Goal: Task Accomplishment & Management: Manage account settings

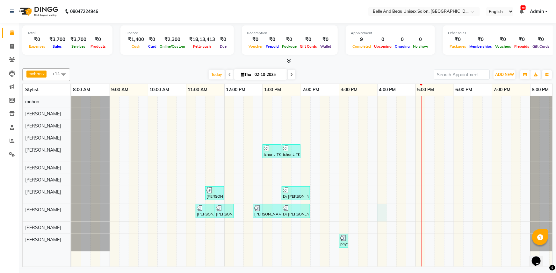
click at [383, 210] on div "ishant, TK04, 01:00 PM-01:30 PM, Hair Care - Hair Cut ([DEMOGRAPHIC_DATA])30 - …" at bounding box center [319, 181] width 497 height 171
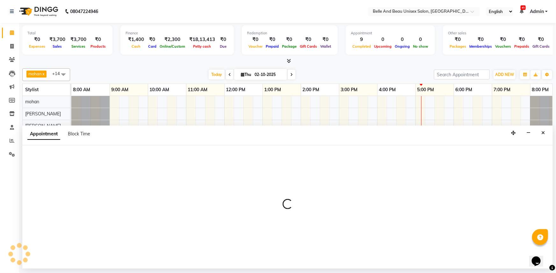
select select "83443"
select select "960"
select select "tentative"
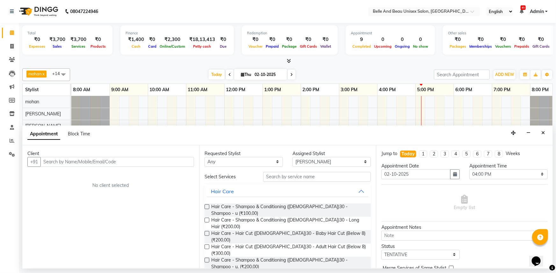
click at [93, 161] on input "text" at bounding box center [116, 162] width 153 height 10
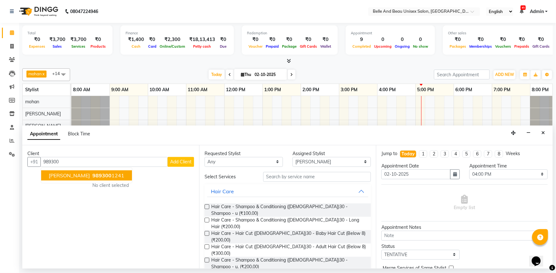
click at [91, 176] on ngb-highlight "989300 1241" at bounding box center [107, 176] width 33 height 6
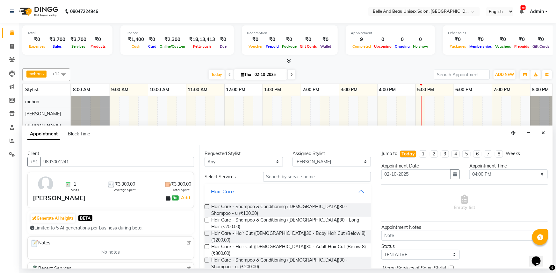
type input "9893001241"
click at [272, 174] on input "text" at bounding box center [317, 177] width 108 height 10
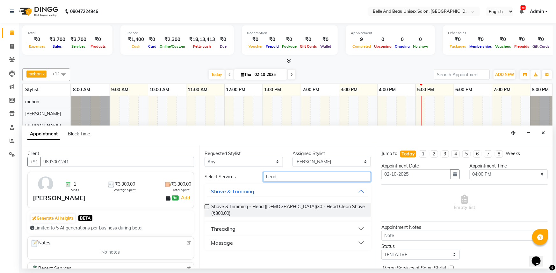
type input "head"
click at [244, 238] on button "Massage" at bounding box center [287, 243] width 161 height 11
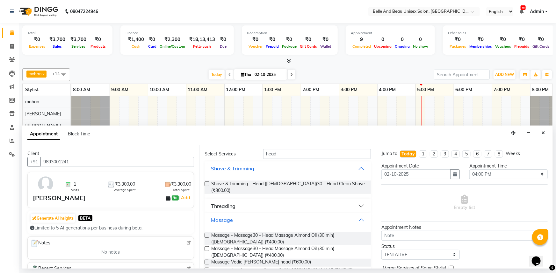
scroll to position [41, 0]
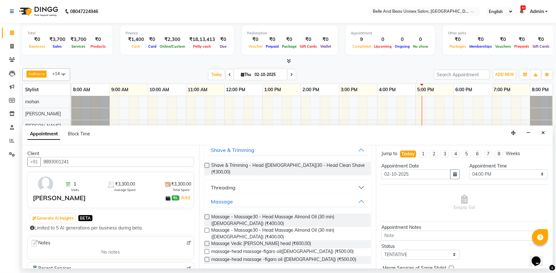
click at [206, 228] on label at bounding box center [206, 230] width 5 height 5
click at [206, 229] on input "checkbox" at bounding box center [206, 231] width 4 height 4
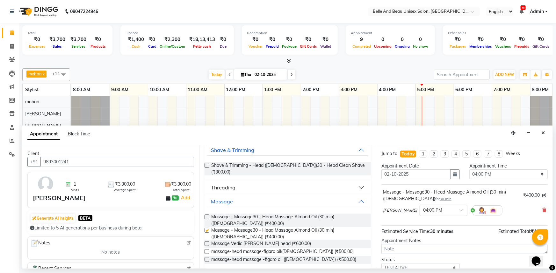
checkbox input "false"
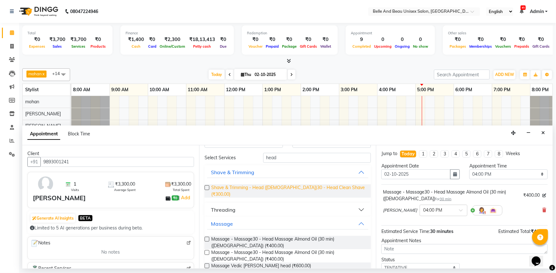
scroll to position [0, 0]
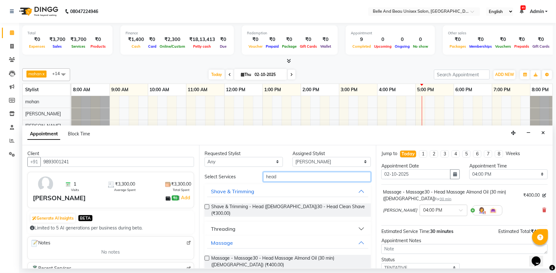
click at [288, 175] on input "head" at bounding box center [317, 177] width 108 height 10
type input "h"
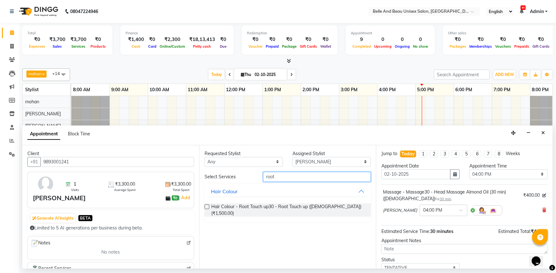
type input "root"
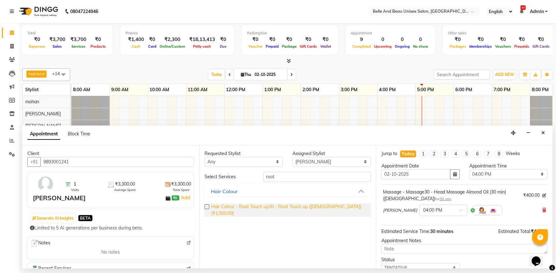
drag, startPoint x: 206, startPoint y: 206, endPoint x: 269, endPoint y: 204, distance: 63.4
click at [206, 206] on label at bounding box center [206, 207] width 5 height 5
click at [206, 206] on input "checkbox" at bounding box center [206, 208] width 4 height 4
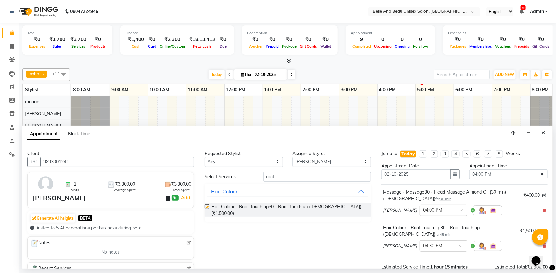
checkbox input "false"
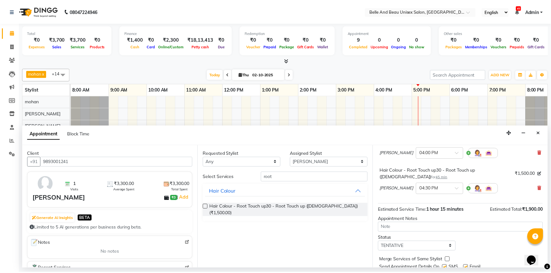
scroll to position [80, 0]
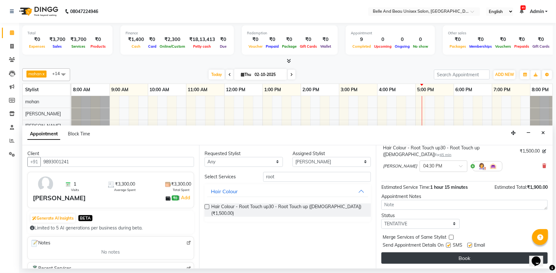
click at [442, 256] on button "Book" at bounding box center [464, 258] width 166 height 11
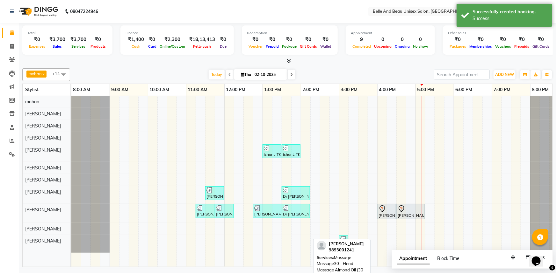
click at [387, 213] on div "[PERSON_NAME], TK07, 04:00 PM-04:30 PM, Massage - Massage30 - Head Massage Almo…" at bounding box center [387, 211] width 18 height 13
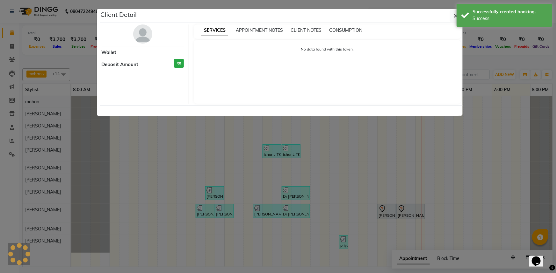
select select "7"
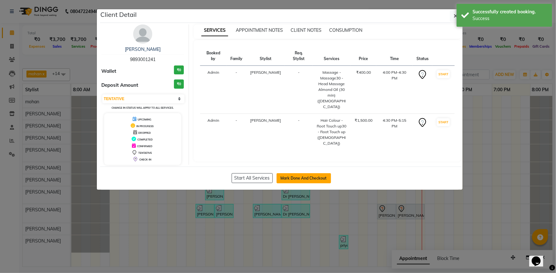
click at [314, 175] on button "Mark Done And Checkout" at bounding box center [303, 179] width 54 height 10
select select "7066"
select select "service"
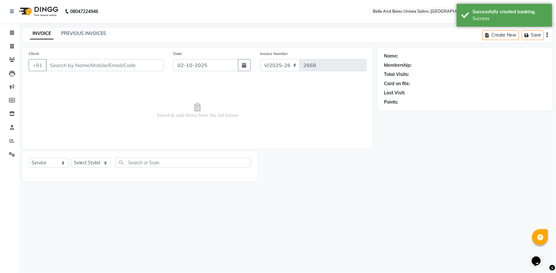
select select "60511"
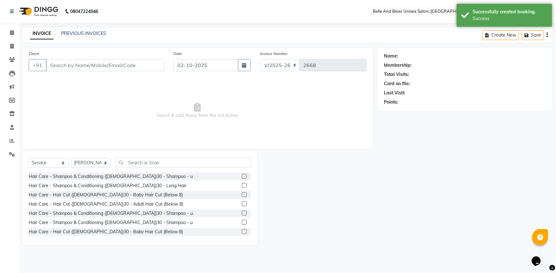
type input "9893001241"
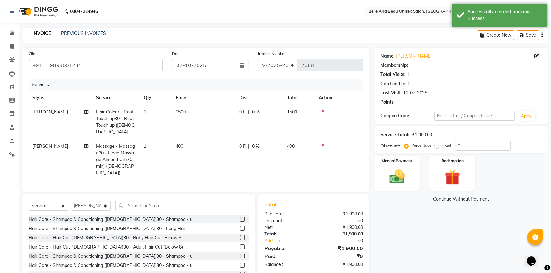
select select "1: Object"
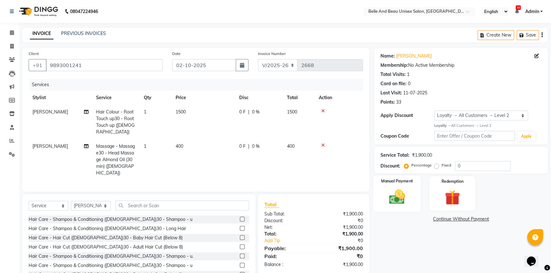
click at [411, 199] on div "Manual Payment" at bounding box center [397, 194] width 48 height 36
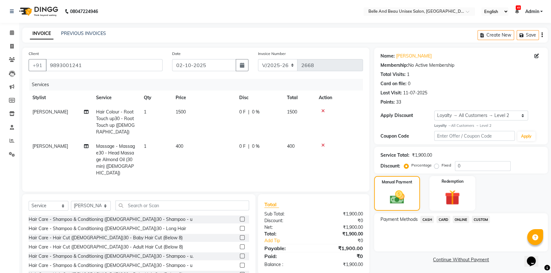
click at [460, 221] on span "ONLINE" at bounding box center [461, 219] width 17 height 7
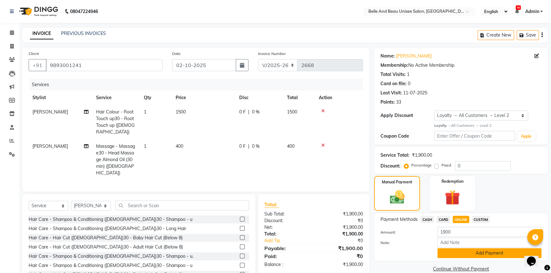
click at [459, 254] on button "Add Payment" at bounding box center [490, 254] width 104 height 10
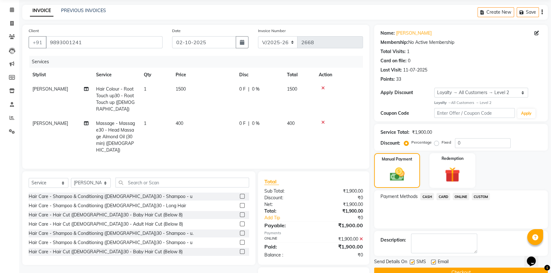
scroll to position [47, 0]
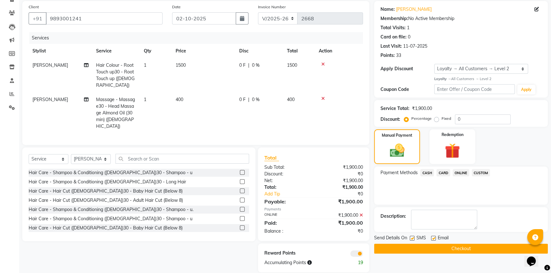
click at [113, 108] on span "Massage - Massage30 - Head Massage Almond Oil (30 min) ([DEMOGRAPHIC_DATA])" at bounding box center [115, 113] width 39 height 32
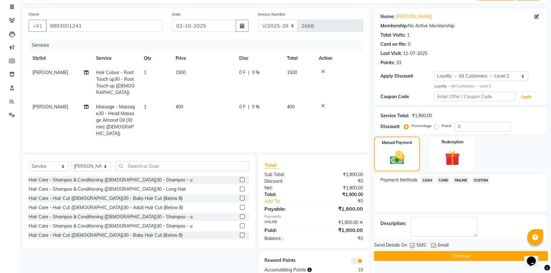
select select "83443"
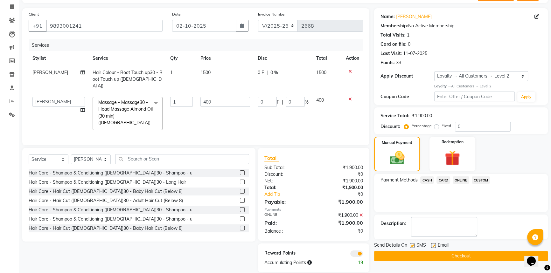
click at [146, 102] on span "Massage - Massage30 - Head Massage Almond Oil (30 min) ([DEMOGRAPHIC_DATA]) x" at bounding box center [126, 112] width 58 height 27
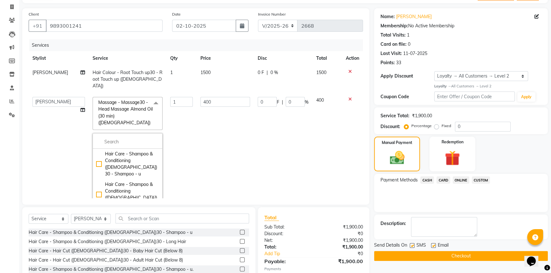
click at [142, 100] on span "Massage - Massage30 - Head Massage Almond Oil (30 min) ([DEMOGRAPHIC_DATA])" at bounding box center [125, 113] width 54 height 26
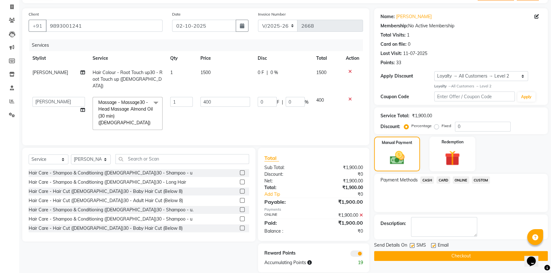
click at [142, 100] on span "Massage - Massage30 - Head Massage Almond Oil (30 min) ([DEMOGRAPHIC_DATA])" at bounding box center [125, 113] width 54 height 26
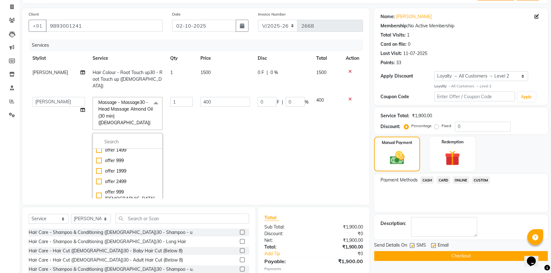
scroll to position [289, 0]
click at [145, 102] on span "Massage - Massage30 - Head Massage Almond Oil (30 min) ([DEMOGRAPHIC_DATA]) x" at bounding box center [126, 112] width 58 height 27
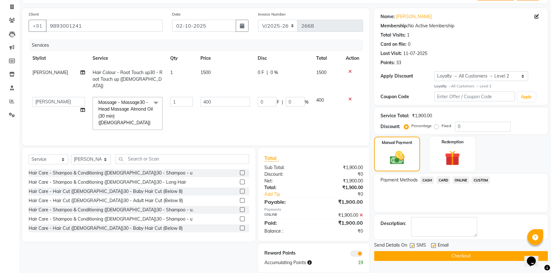
click at [145, 102] on span "Massage - Massage30 - Head Massage Almond Oil (30 min) ([DEMOGRAPHIC_DATA]) x" at bounding box center [126, 112] width 58 height 27
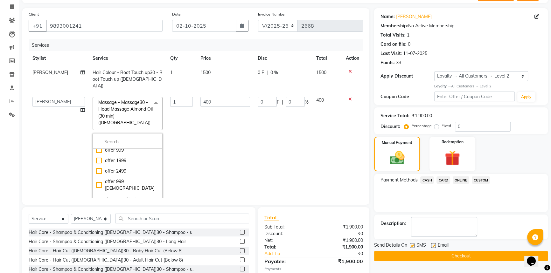
click at [118, 102] on span "Massage - Massage30 - Head Massage Almond Oil (30 min) ([DEMOGRAPHIC_DATA])" at bounding box center [125, 113] width 54 height 26
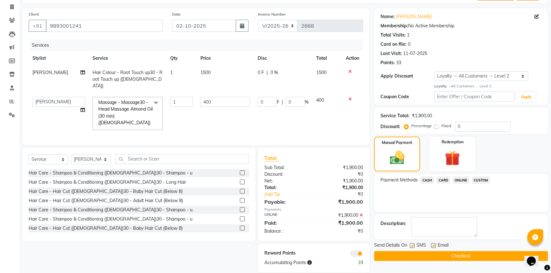
click at [119, 102] on span "Massage - Massage30 - Head Massage Almond Oil (30 min) ([DEMOGRAPHIC_DATA])" at bounding box center [125, 113] width 54 height 26
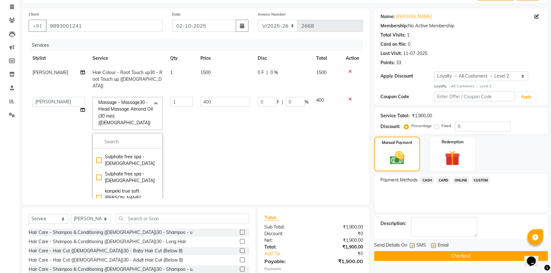
scroll to position [1216, 0]
click at [396, 254] on button "Checkout" at bounding box center [461, 257] width 174 height 10
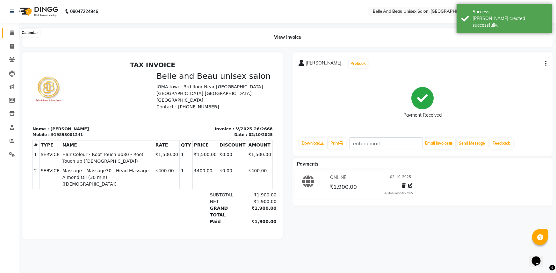
drag, startPoint x: 12, startPoint y: 30, endPoint x: 20, endPoint y: 35, distance: 9.9
click at [12, 30] on span at bounding box center [11, 32] width 11 height 7
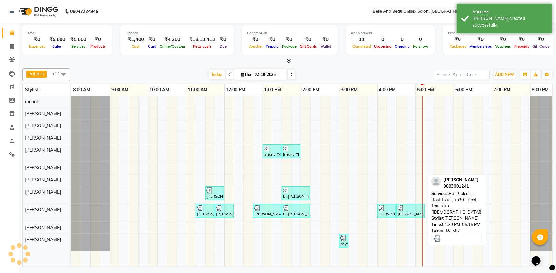
click at [395, 207] on link "[PERSON_NAME], TK07, 04:00 PM-04:30 PM, Massage - Massage30 - Head Massage Almo…" at bounding box center [386, 211] width 19 height 14
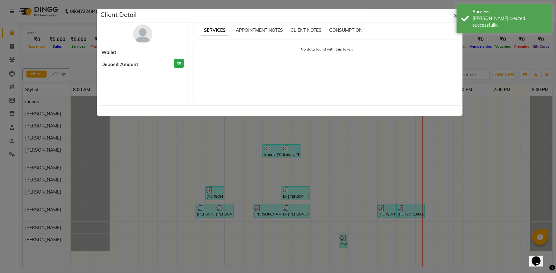
select select "3"
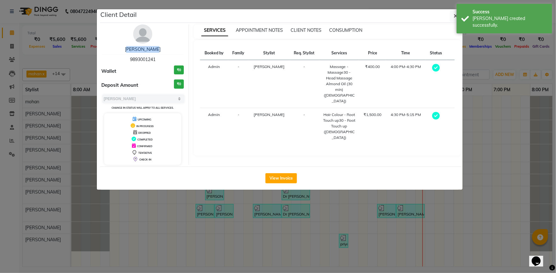
drag, startPoint x: 119, startPoint y: 52, endPoint x: 170, endPoint y: 46, distance: 51.0
click at [170, 46] on div "[PERSON_NAME] 9893001241 Wallet ₹0 Deposit Amount ₹0 Select MARK DONE UPCOMING …" at bounding box center [143, 95] width 92 height 141
copy link "[PERSON_NAME]"
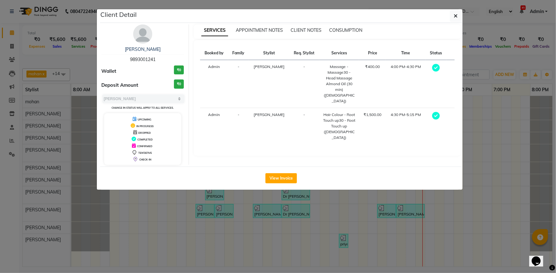
click at [137, 59] on span "9893001241" at bounding box center [142, 60] width 25 height 6
copy span "9893001241"
click at [456, 14] on icon "button" at bounding box center [456, 15] width 4 height 5
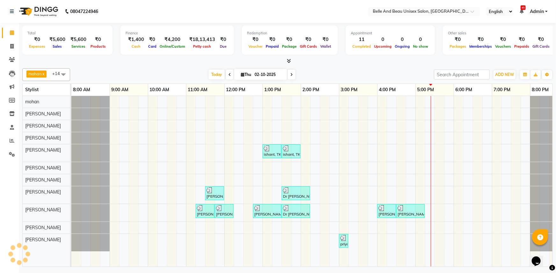
click at [382, 166] on div "ishant, TK04, 01:00 PM-01:30 PM, Hair Care - Hair Cut ([DEMOGRAPHIC_DATA])30 - …" at bounding box center [319, 181] width 497 height 171
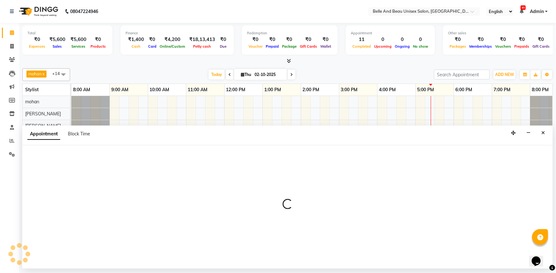
select select "60511"
select select "960"
select select "tentative"
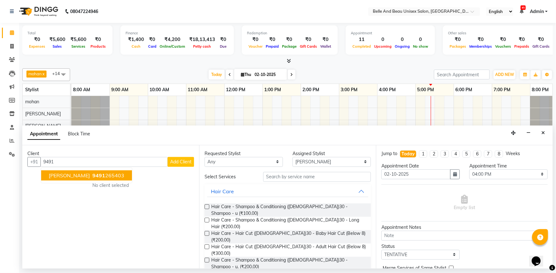
click at [79, 175] on span "[PERSON_NAME]" at bounding box center [69, 176] width 41 height 6
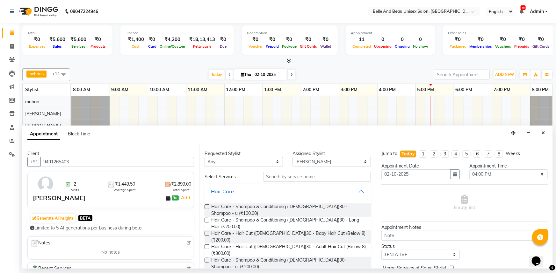
type input "9491265403"
click at [285, 178] on input "text" at bounding box center [317, 177] width 108 height 10
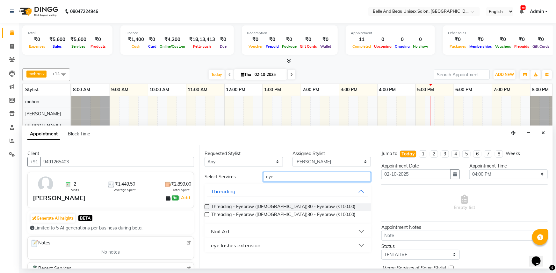
type input "eye"
click at [206, 206] on label at bounding box center [206, 207] width 5 height 5
click at [206, 206] on input "checkbox" at bounding box center [206, 208] width 4 height 4
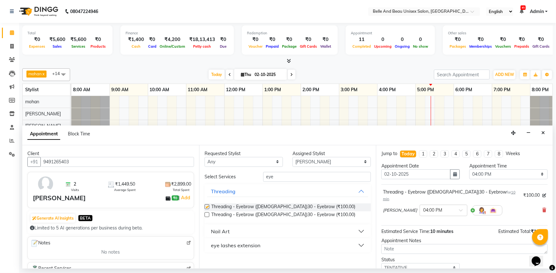
checkbox input "false"
click at [287, 178] on input "eye" at bounding box center [317, 177] width 108 height 10
type input "e"
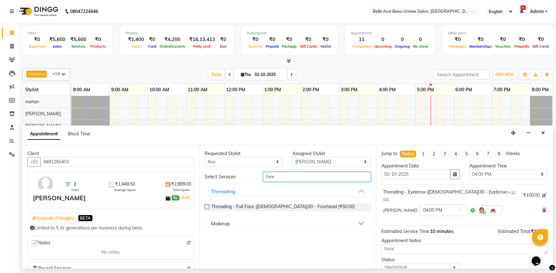
type input "fore"
drag, startPoint x: 206, startPoint y: 206, endPoint x: 259, endPoint y: 185, distance: 57.1
click at [206, 206] on label at bounding box center [206, 207] width 5 height 5
click at [206, 206] on input "checkbox" at bounding box center [206, 208] width 4 height 4
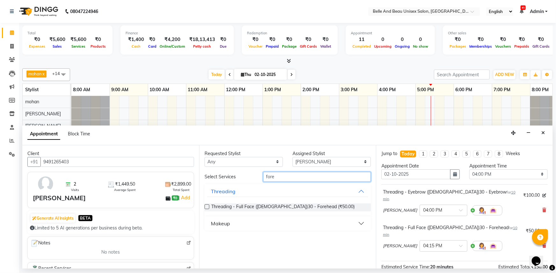
checkbox input "false"
click at [277, 177] on input "fore" at bounding box center [317, 177] width 108 height 10
type input "f"
type input "upp"
click at [208, 208] on label at bounding box center [206, 207] width 5 height 5
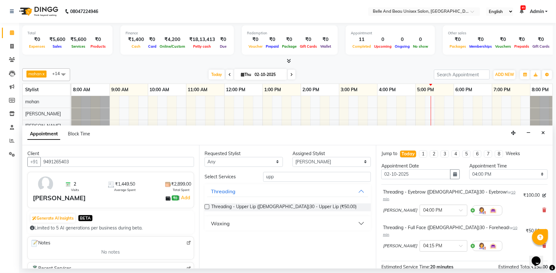
click at [208, 208] on input "checkbox" at bounding box center [206, 208] width 4 height 4
checkbox input "false"
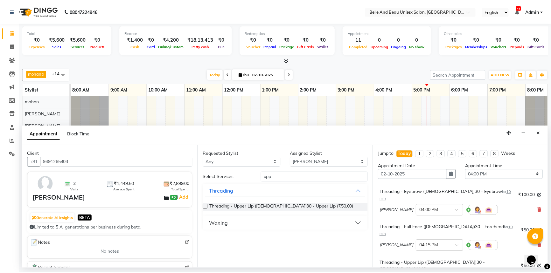
scroll to position [96, 0]
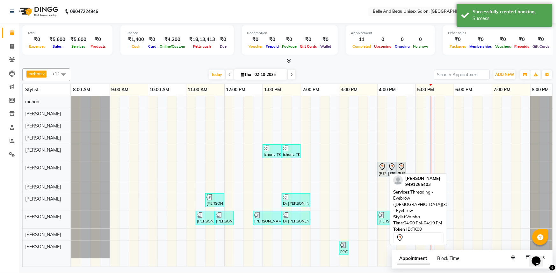
click at [379, 174] on div "[PERSON_NAME], TK08, 04:00 PM-04:10 PM, Threading - Eyebrow ([DEMOGRAPHIC_DATA]…" at bounding box center [382, 169] width 8 height 13
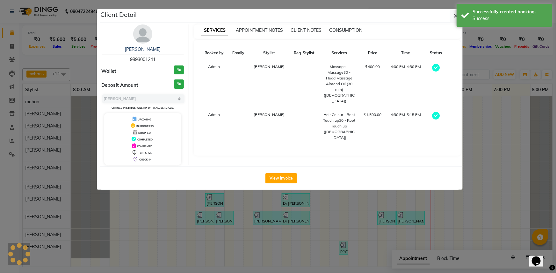
select select "7"
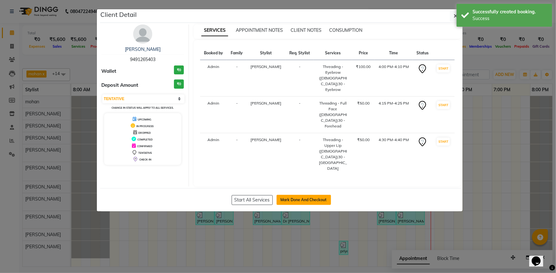
click at [287, 195] on button "Mark Done And Checkout" at bounding box center [303, 200] width 54 height 10
select select "service"
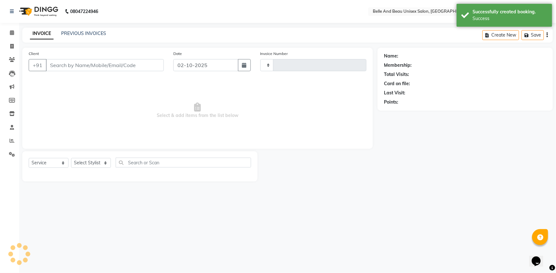
type input "2669"
select select "7066"
select select "60511"
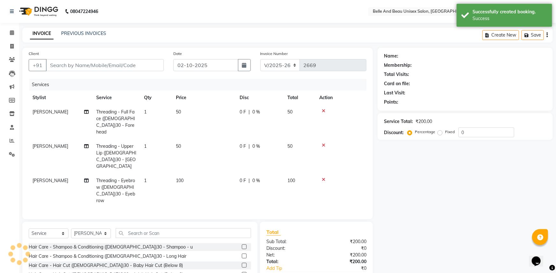
type input "9491265403"
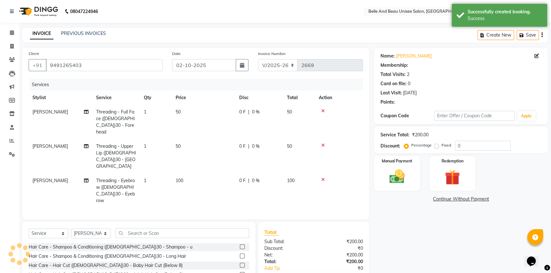
select select "1: Object"
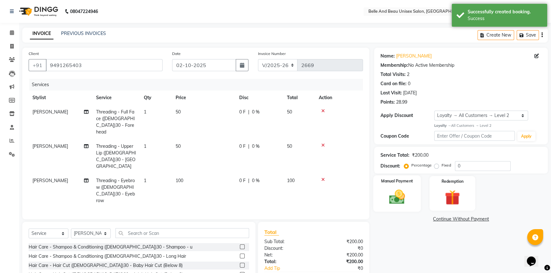
click at [403, 196] on img at bounding box center [398, 197] width 26 height 18
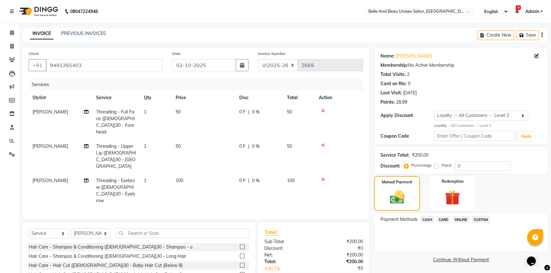
click at [427, 220] on span "CASH" at bounding box center [428, 219] width 14 height 7
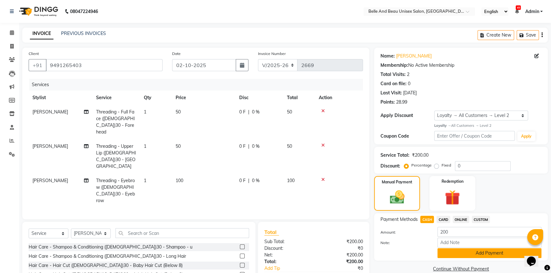
click at [460, 252] on button "Add Payment" at bounding box center [490, 254] width 104 height 10
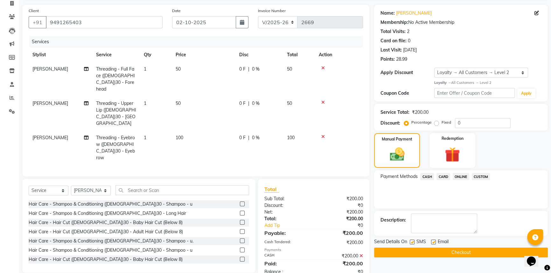
scroll to position [77, 0]
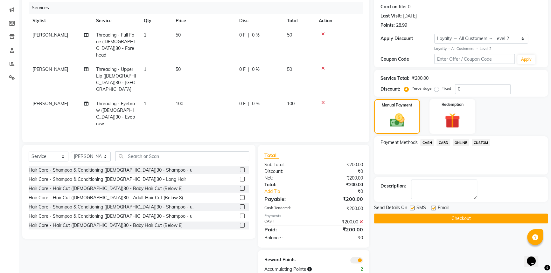
click at [429, 221] on button "Checkout" at bounding box center [461, 219] width 174 height 10
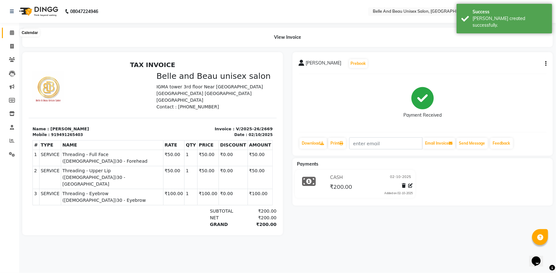
click at [12, 33] on icon at bounding box center [12, 32] width 4 height 5
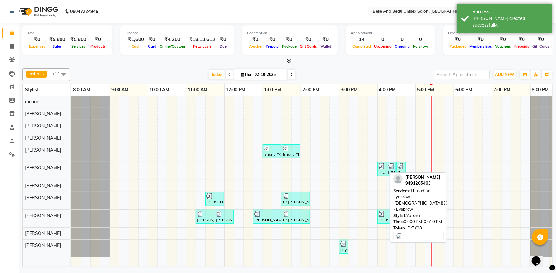
click at [385, 170] on div "[PERSON_NAME], TK08, 04:00 PM-04:10 PM, Threading - Eyebrow ([DEMOGRAPHIC_DATA]…" at bounding box center [382, 169] width 8 height 12
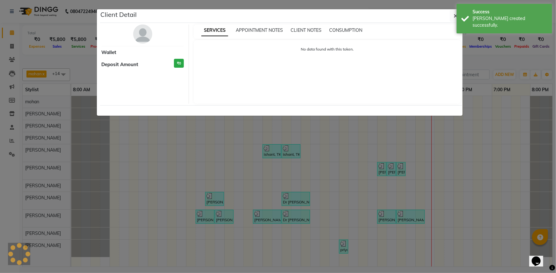
select select "3"
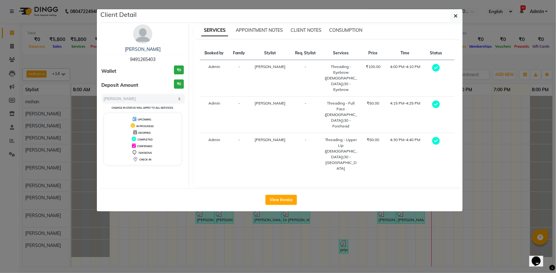
drag, startPoint x: 118, startPoint y: 51, endPoint x: 165, endPoint y: 50, distance: 46.8
click at [165, 50] on div "[PERSON_NAME]" at bounding box center [143, 49] width 82 height 7
copy link "[PERSON_NAME]"
click at [137, 59] on span "9491265403" at bounding box center [142, 60] width 25 height 6
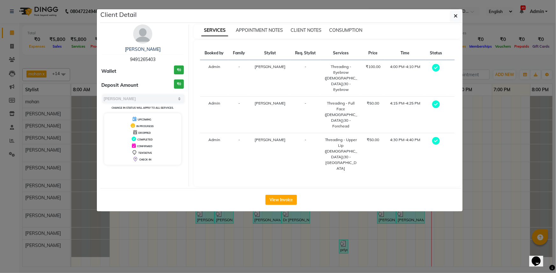
copy span "9491265403"
click at [452, 15] on button "button" at bounding box center [456, 16] width 12 height 12
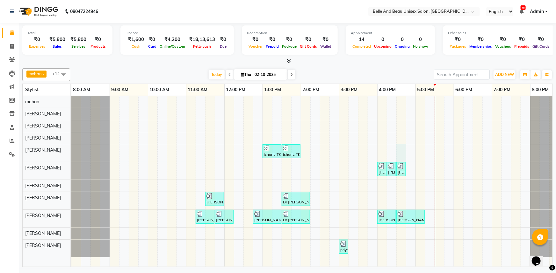
click at [401, 150] on div "ishant, TK04, 01:00 PM-01:30 PM, Hair Care - Hair Cut ([DEMOGRAPHIC_DATA])30 - …" at bounding box center [319, 181] width 497 height 171
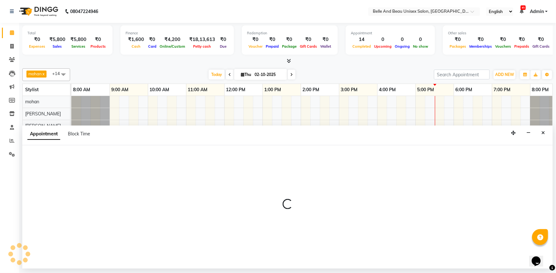
select select "59701"
select select "990"
select select "tentative"
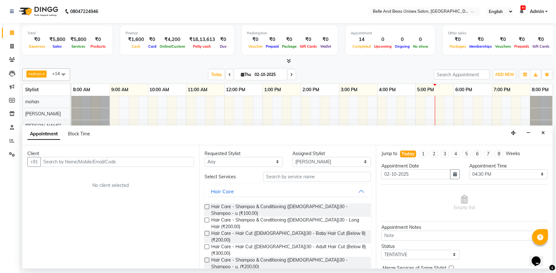
click at [70, 162] on input "text" at bounding box center [116, 162] width 153 height 10
type input "9582400054"
click at [182, 161] on span "Add Client" at bounding box center [180, 162] width 21 height 6
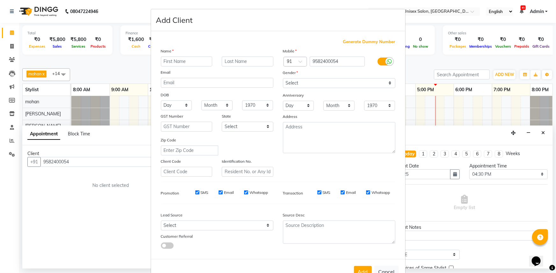
click at [188, 62] on input "text" at bounding box center [187, 62] width 52 height 10
type input "[PERSON_NAME]"
type input "sir"
click at [300, 82] on select "Select [DEMOGRAPHIC_DATA] [DEMOGRAPHIC_DATA] Other Prefer Not To Say" at bounding box center [339, 83] width 112 height 10
select select "[DEMOGRAPHIC_DATA]"
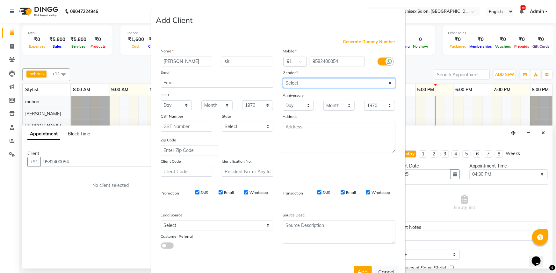
click at [283, 78] on select "Select [DEMOGRAPHIC_DATA] [DEMOGRAPHIC_DATA] Other Prefer Not To Say" at bounding box center [339, 83] width 112 height 10
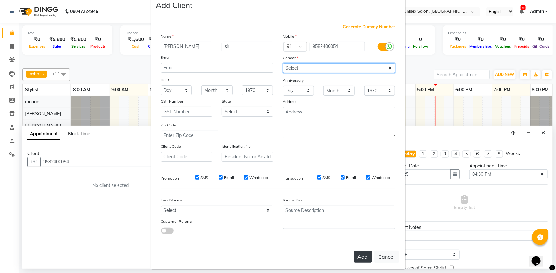
scroll to position [22, 0]
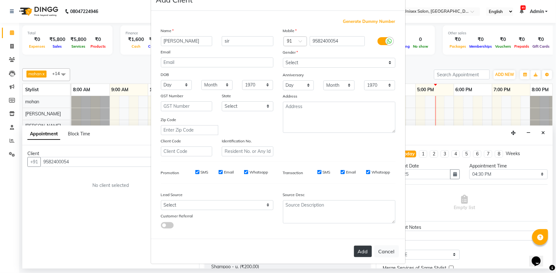
click at [360, 255] on button "Add" at bounding box center [363, 251] width 18 height 11
select select
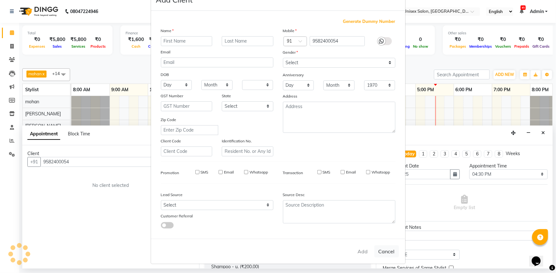
select select
checkbox input "false"
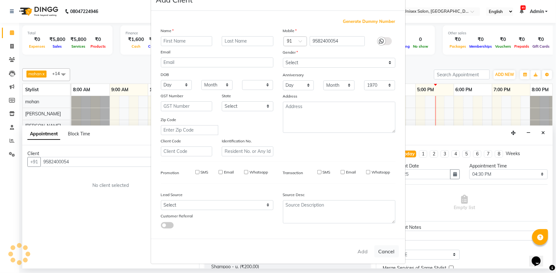
checkbox input "false"
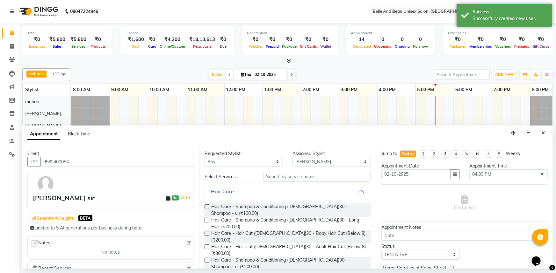
click at [208, 245] on label at bounding box center [206, 247] width 5 height 5
click at [208, 246] on input "checkbox" at bounding box center [206, 248] width 4 height 4
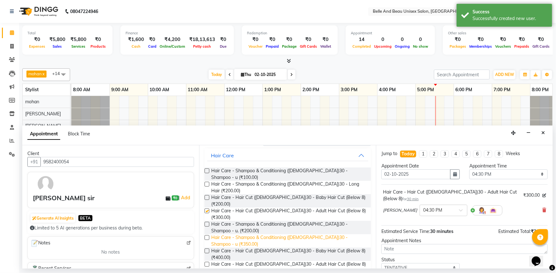
checkbox input "false"
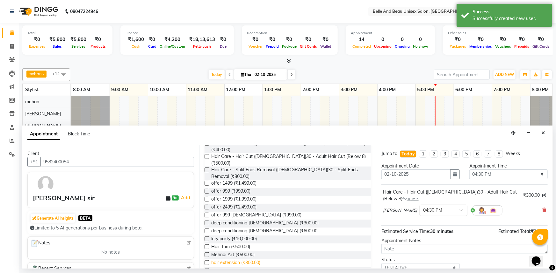
scroll to position [145, 0]
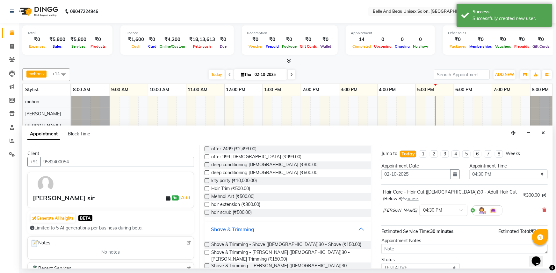
scroll to position [202, 0]
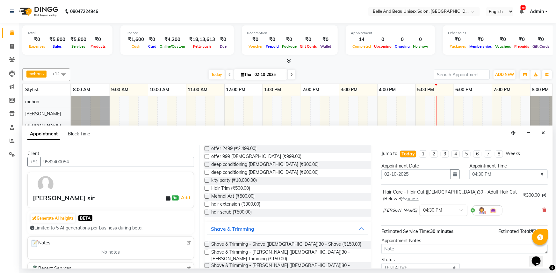
click at [207, 264] on label at bounding box center [206, 266] width 5 height 5
click at [207, 265] on input "checkbox" at bounding box center [206, 267] width 4 height 4
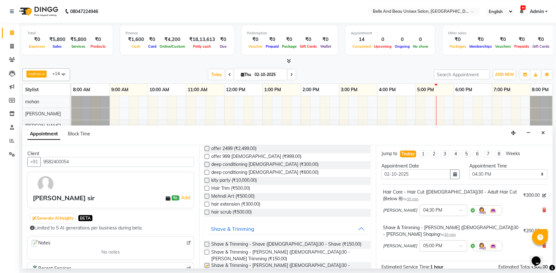
checkbox input "false"
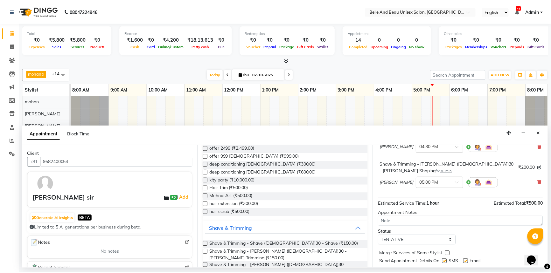
scroll to position [67, 0]
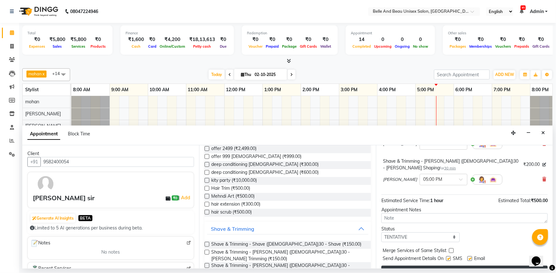
click at [450, 266] on button "Book" at bounding box center [464, 271] width 166 height 11
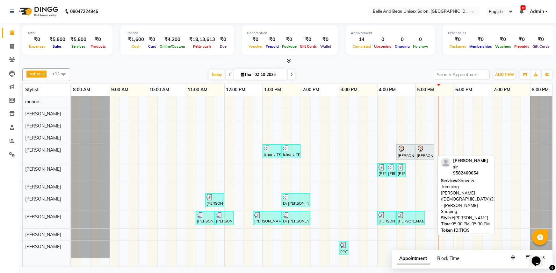
click at [416, 156] on div "[PERSON_NAME] sir, TK09, 05:00 PM-05:30 PM, Shave & Trimming - [PERSON_NAME] ([…" at bounding box center [425, 152] width 18 height 13
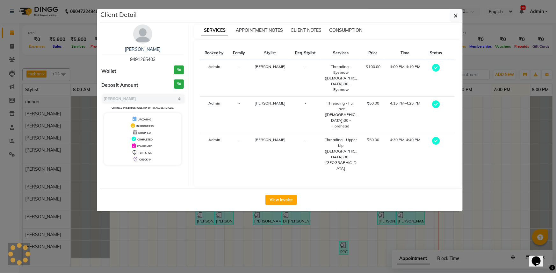
select select "7"
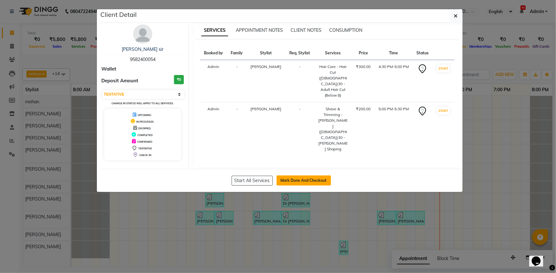
click at [297, 176] on button "Mark Done And Checkout" at bounding box center [303, 181] width 54 height 10
select select "service"
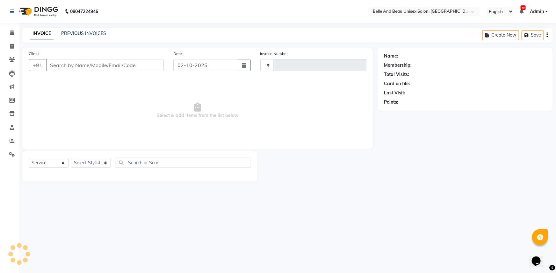
type input "2670"
select select "7066"
select select "60511"
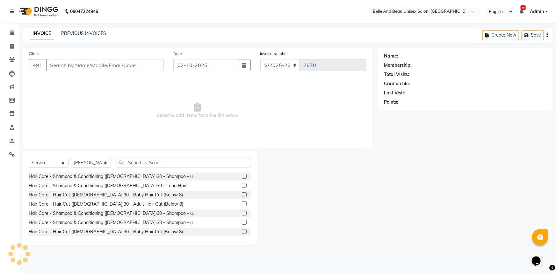
type input "9582400054"
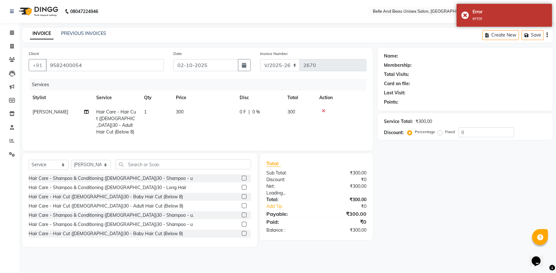
select select "1: Object"
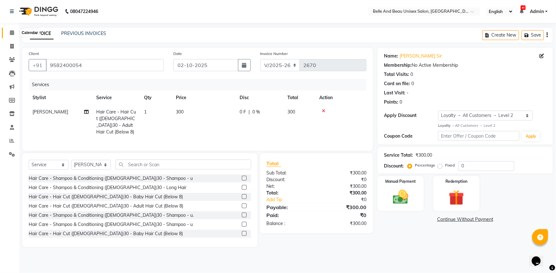
drag, startPoint x: 13, startPoint y: 32, endPoint x: 16, endPoint y: 38, distance: 6.8
click at [13, 32] on icon at bounding box center [12, 32] width 4 height 5
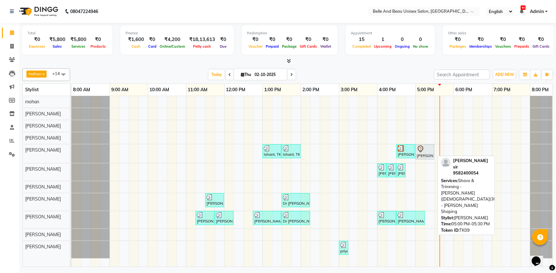
click at [420, 155] on div "[PERSON_NAME] sir, TK09, 05:00 PM-05:30 PM, Shave & Trimming - [PERSON_NAME] ([…" at bounding box center [425, 152] width 18 height 13
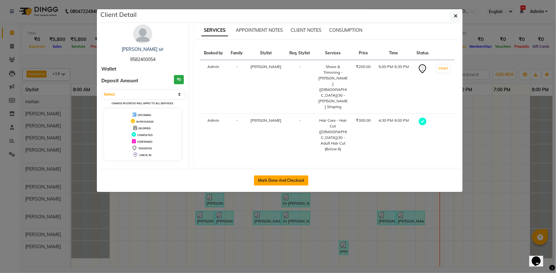
click at [272, 176] on button "Mark Done And Checkout" at bounding box center [281, 181] width 54 height 10
select select "7066"
select select "service"
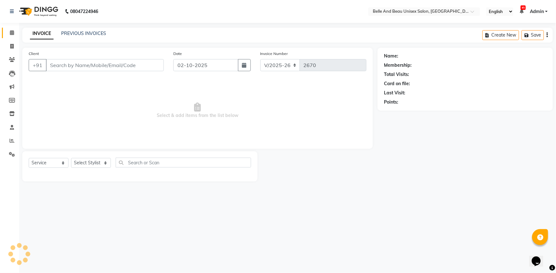
type input "9582400054"
select select "60511"
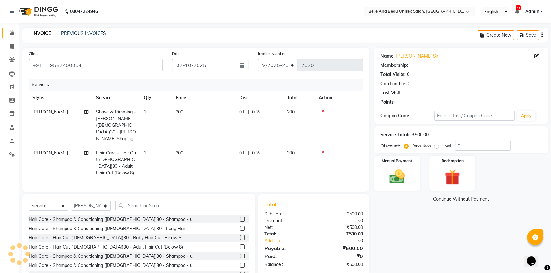
select select "1: Object"
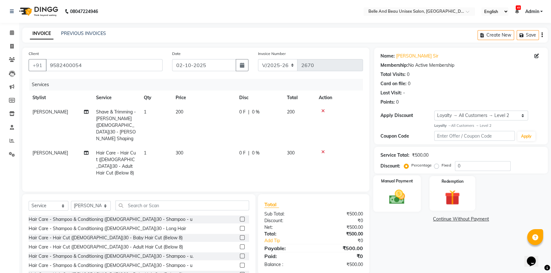
click at [393, 200] on img at bounding box center [398, 197] width 26 height 18
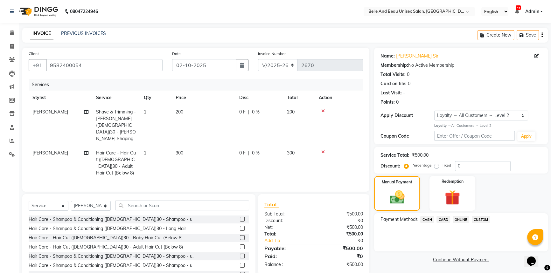
click at [431, 220] on span "CASH" at bounding box center [428, 219] width 14 height 7
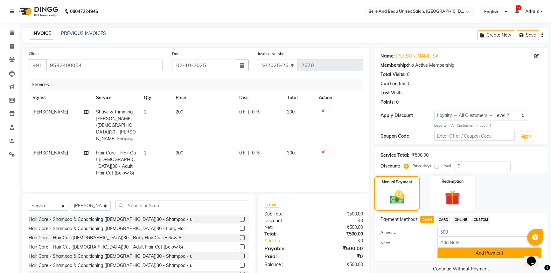
click at [451, 256] on button "Add Payment" at bounding box center [490, 254] width 104 height 10
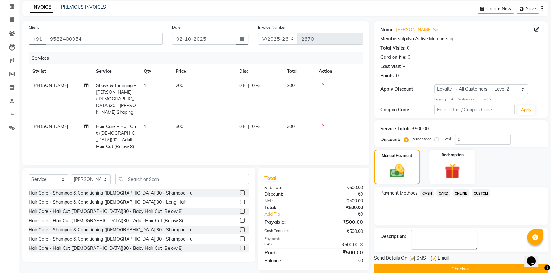
scroll to position [49, 0]
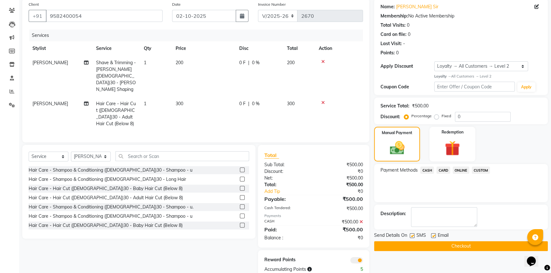
click at [422, 247] on button "Checkout" at bounding box center [461, 247] width 174 height 10
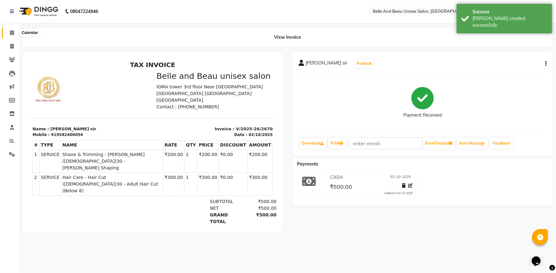
drag, startPoint x: 11, startPoint y: 34, endPoint x: 15, endPoint y: 33, distance: 3.3
click at [11, 34] on icon at bounding box center [12, 32] width 4 height 5
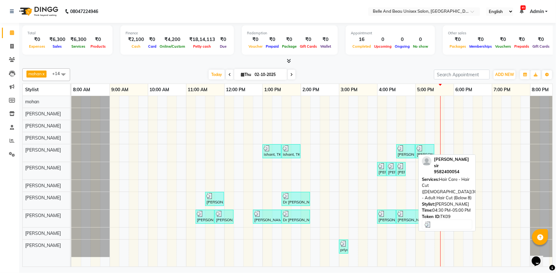
click at [407, 153] on div "[PERSON_NAME] sir, TK09, 04:30 PM-05:00 PM, Hair Care - Hair Cut ([DEMOGRAPHIC_…" at bounding box center [406, 152] width 18 height 12
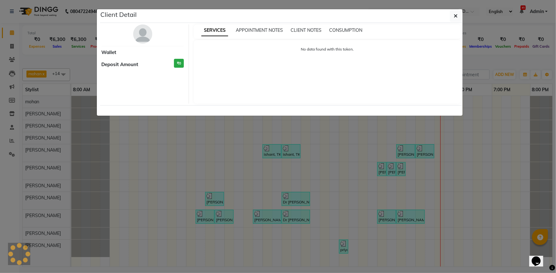
select select "3"
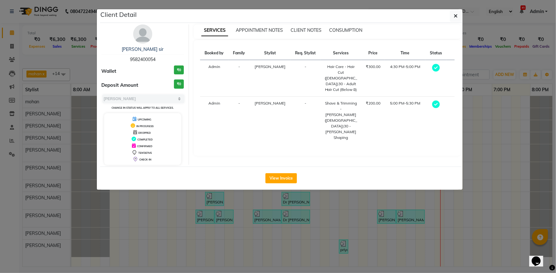
click at [147, 59] on span "9582400054" at bounding box center [142, 60] width 25 height 6
copy span "9582400054"
click at [455, 18] on icon "button" at bounding box center [456, 15] width 4 height 5
